Goal: Find specific page/section: Find specific page/section

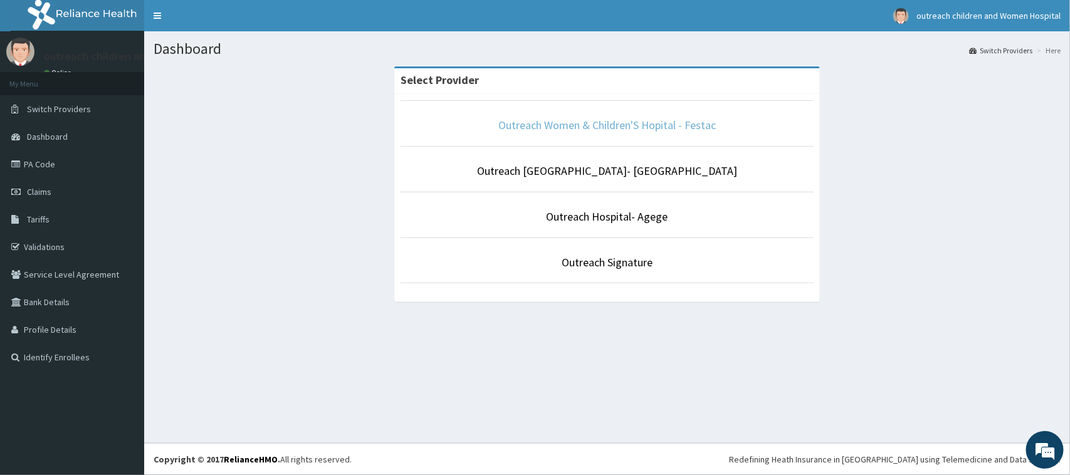
click at [649, 128] on link "Outreach Women & Children'S Hopital - Festac" at bounding box center [606, 125] width 217 height 14
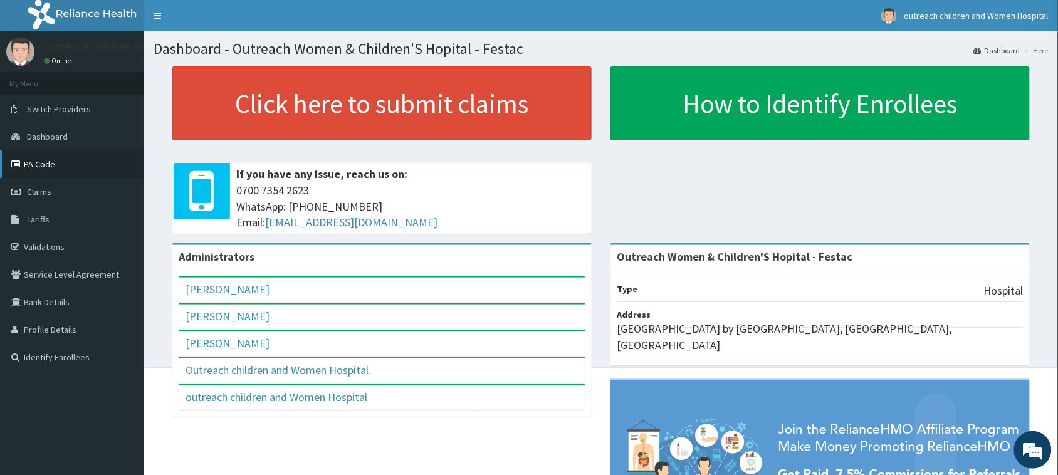
click at [49, 159] on link "PA Code" at bounding box center [72, 164] width 144 height 28
